Goal: Task Accomplishment & Management: Complete application form

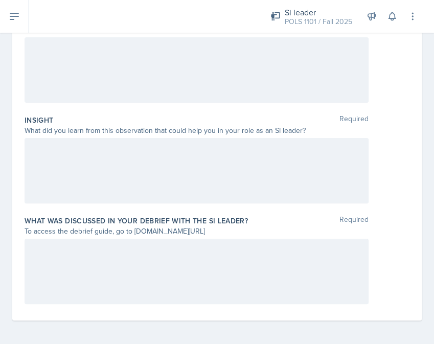
click at [272, 177] on div at bounding box center [197, 170] width 344 height 65
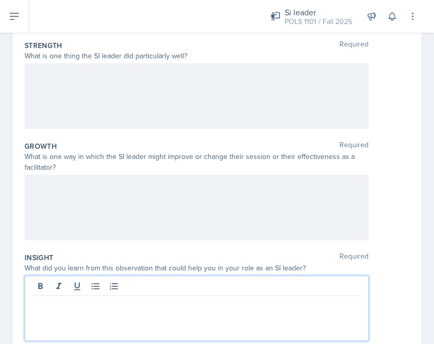
click at [272, 177] on div at bounding box center [197, 207] width 344 height 65
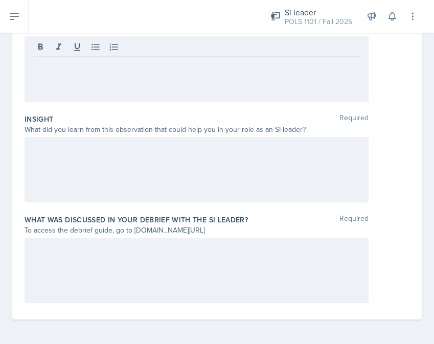
scroll to position [317, 0]
click at [227, 267] on div at bounding box center [197, 270] width 344 height 65
drag, startPoint x: 246, startPoint y: 231, endPoint x: 88, endPoint y: 191, distance: 162.6
click at [91, 195] on div "Did you notice the following things during this session? Required Check the box…" at bounding box center [217, 66] width 385 height 505
click at [86, 134] on div "Insight Required What did you learn from this observation that could help you i…" at bounding box center [217, 160] width 385 height 101
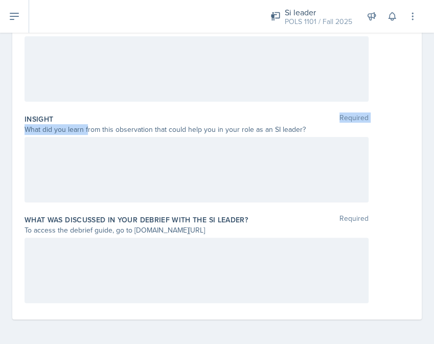
drag, startPoint x: 87, startPoint y: 125, endPoint x: 324, endPoint y: 121, distance: 237.1
click at [326, 122] on div "Insight Required What did you learn from this observation that could help you i…" at bounding box center [217, 160] width 385 height 101
click at [292, 128] on div "What did you learn from this observation that could help you in your role as an…" at bounding box center [197, 129] width 344 height 11
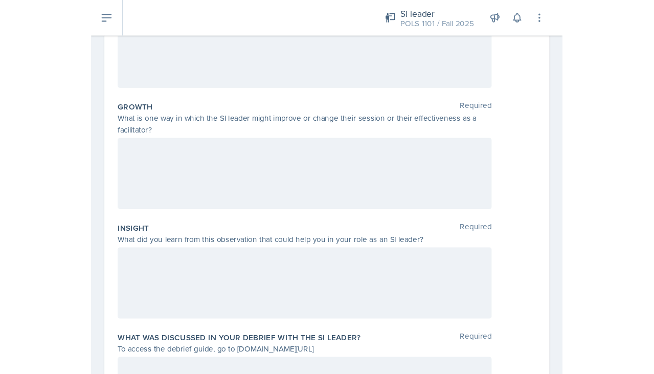
scroll to position [174, 0]
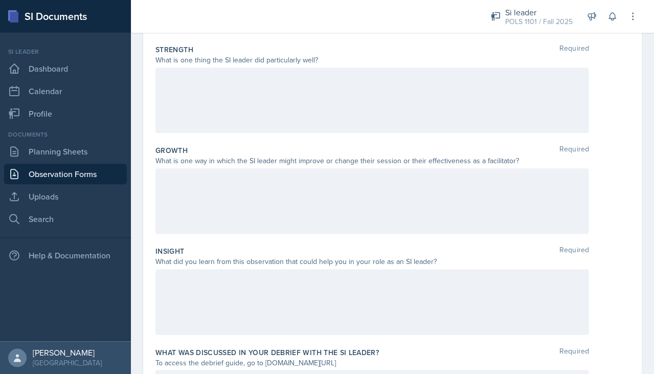
click at [433, 134] on div "Strength Required What is one thing the SI leader did particularly well?" at bounding box center [392, 90] width 474 height 101
click at [433, 124] on div at bounding box center [371, 99] width 433 height 65
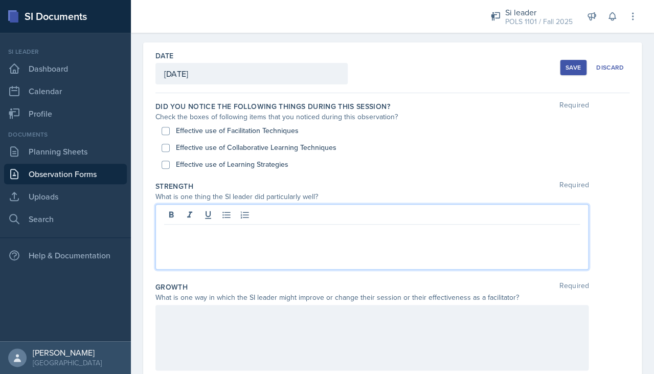
scroll to position [0, 0]
click at [300, 143] on label "Effective use of Collaborative Learning Techniques" at bounding box center [256, 147] width 160 height 11
click at [170, 144] on input "Effective use of Collaborative Learning Techniques" at bounding box center [165, 148] width 8 height 8
checkbox input "true"
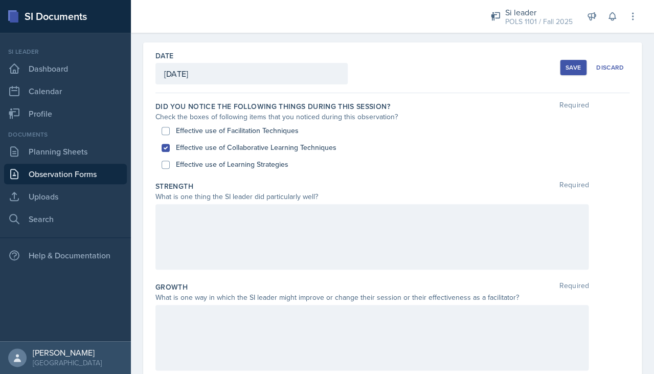
click at [277, 165] on label "Effective use of Learning Strategies" at bounding box center [232, 164] width 112 height 11
click at [170, 165] on input "Effective use of Learning Strategies" at bounding box center [165, 164] width 8 height 8
checkbox input "true"
click at [280, 132] on label "Effective use of Facilitation Techniques" at bounding box center [237, 130] width 123 height 11
click at [170, 132] on input "Effective use of Facilitation Techniques" at bounding box center [165, 131] width 8 height 8
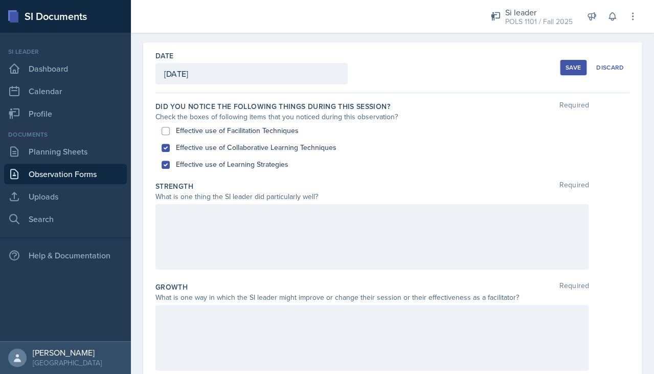
checkbox input "true"
